Goal: Find specific page/section: Find specific page/section

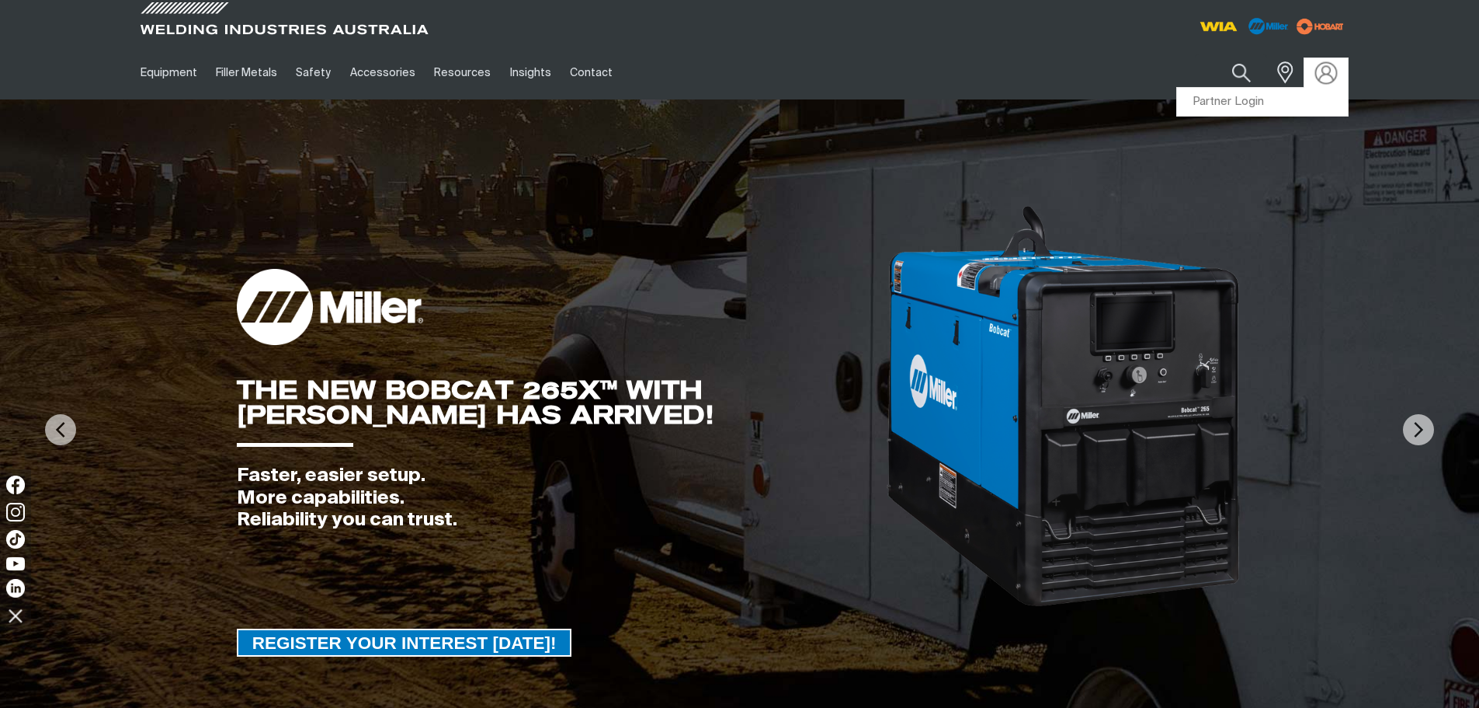
click at [1324, 71] on img at bounding box center [1326, 72] width 23 height 23
click at [1302, 94] on link "Partner Login" at bounding box center [1262, 102] width 171 height 29
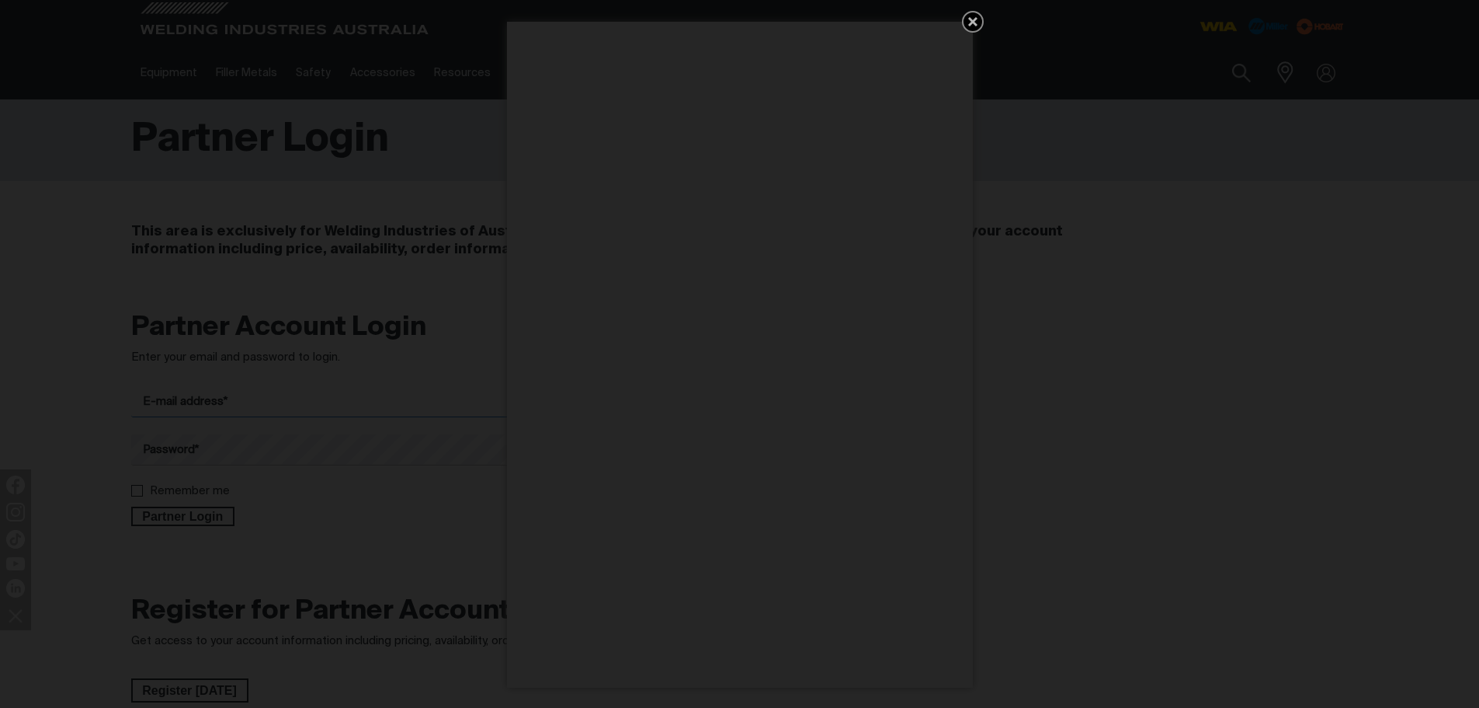
type input "[EMAIL_ADDRESS][DOMAIN_NAME]"
click at [154, 515] on div "Get 5 WIA Welding Guides Free!" at bounding box center [739, 354] width 1479 height 708
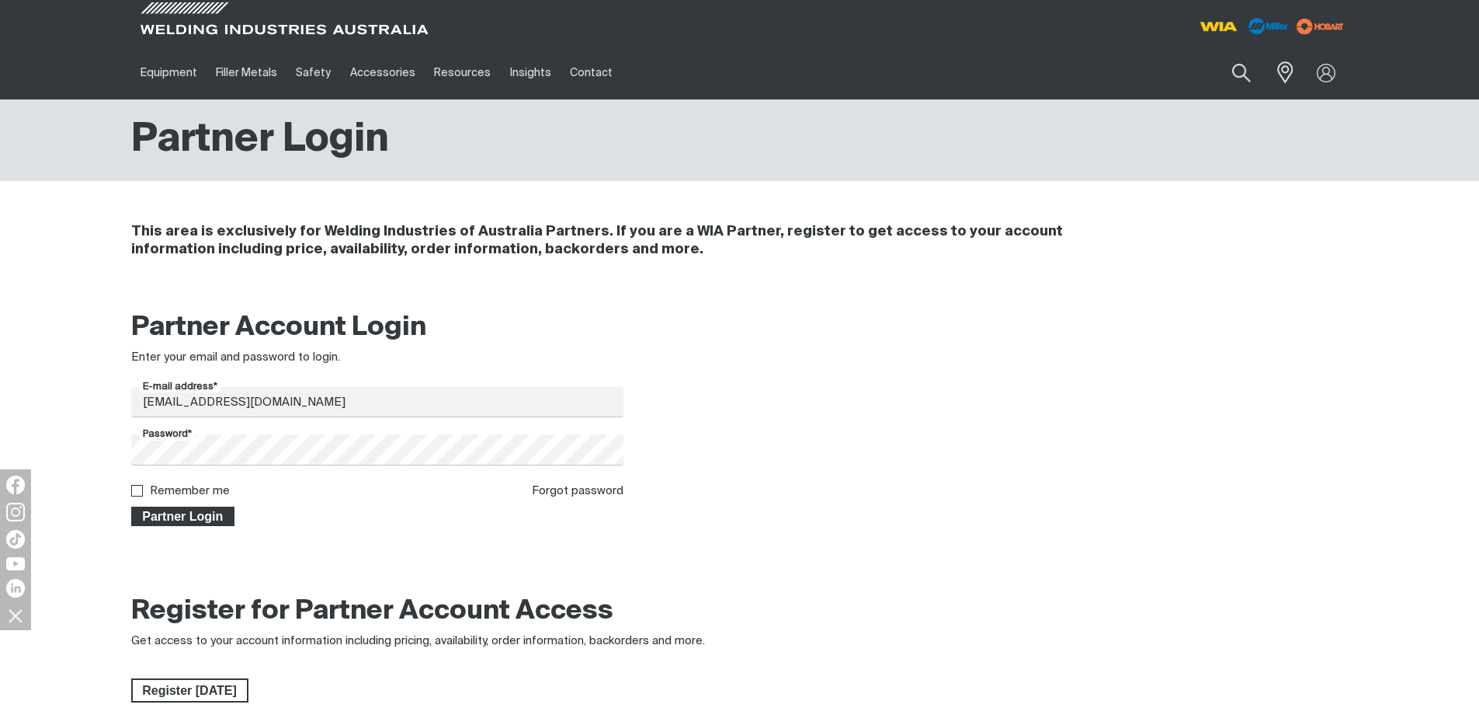
click at [154, 515] on span "Partner Login" at bounding box center [183, 516] width 101 height 20
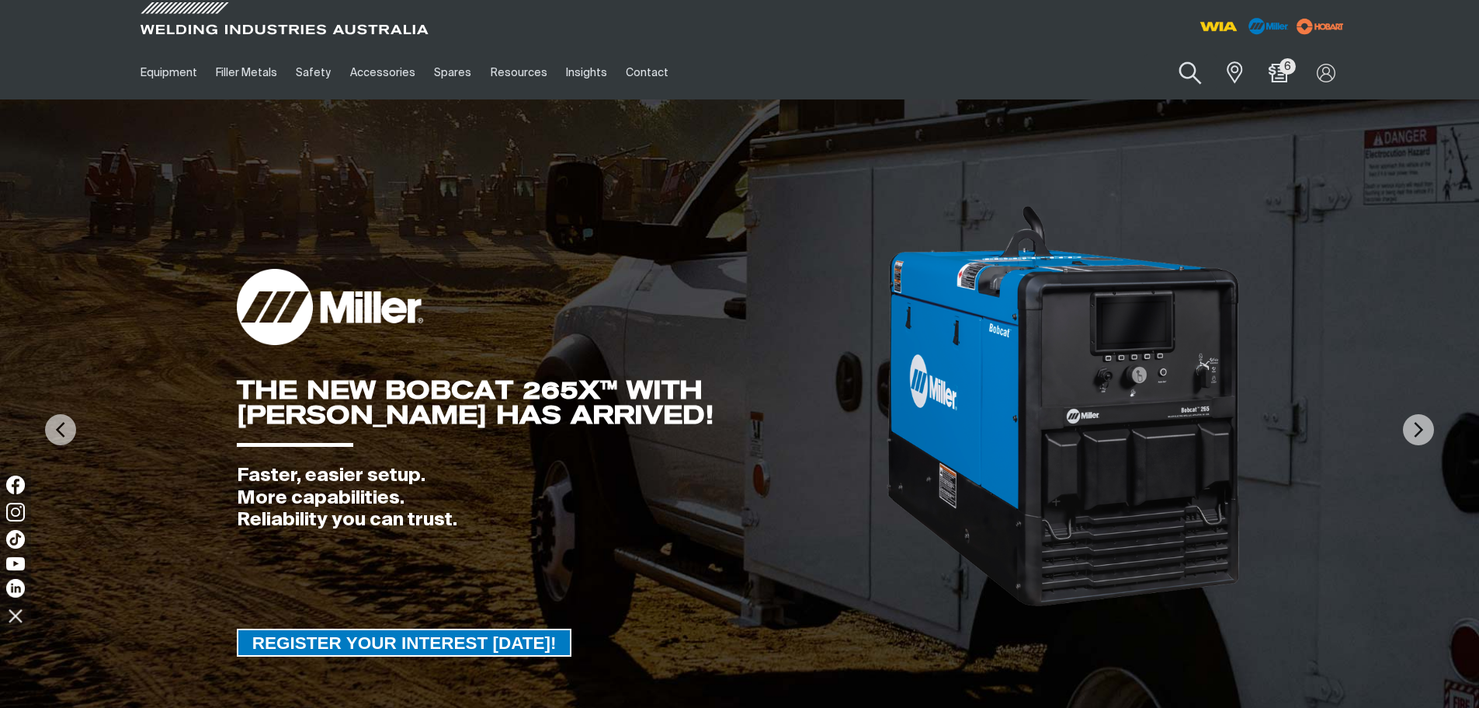
click at [1169, 89] on button "Search products" at bounding box center [1190, 73] width 63 height 44
click at [1099, 82] on input "Search" at bounding box center [1096, 72] width 239 height 35
paste input "MR039047"
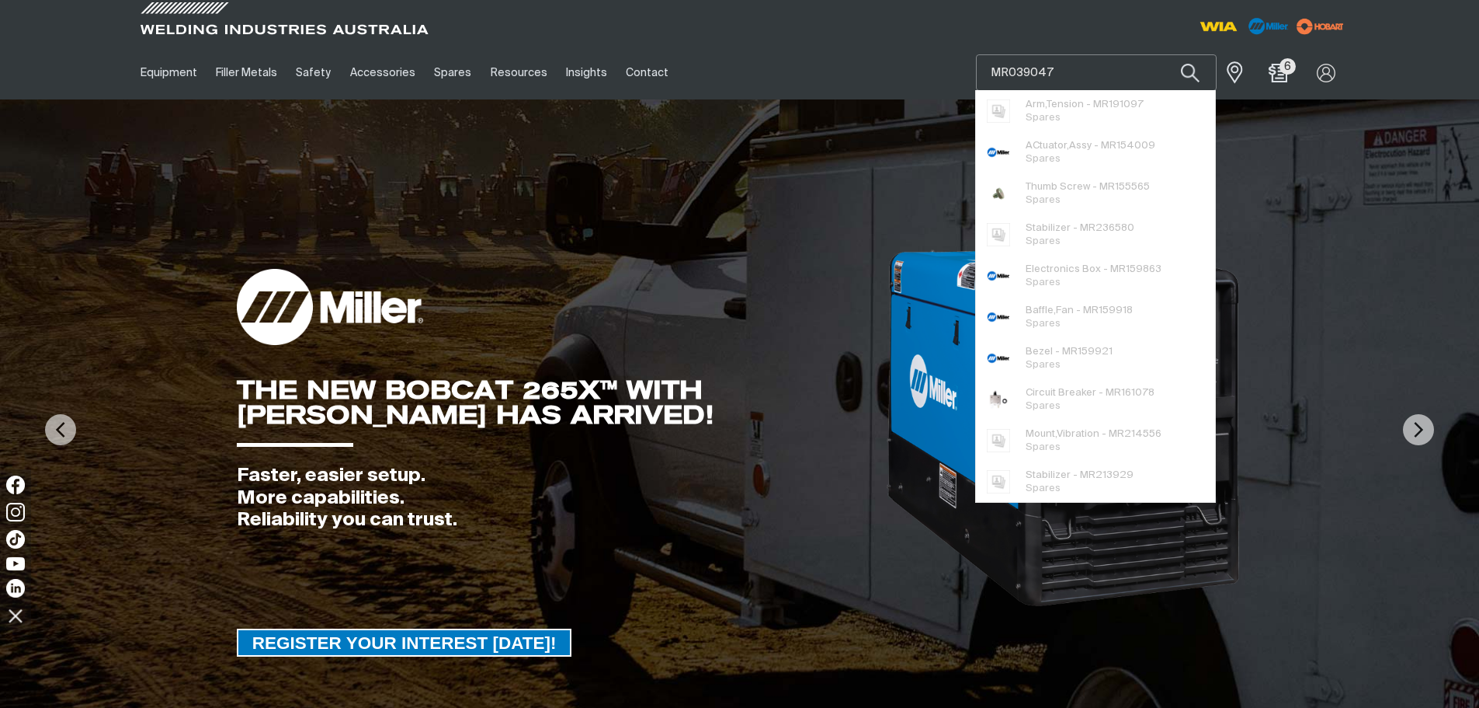
type input "MR039047"
click at [1164, 54] on button "Search products" at bounding box center [1190, 72] width 53 height 37
